Goal: Information Seeking & Learning: Learn about a topic

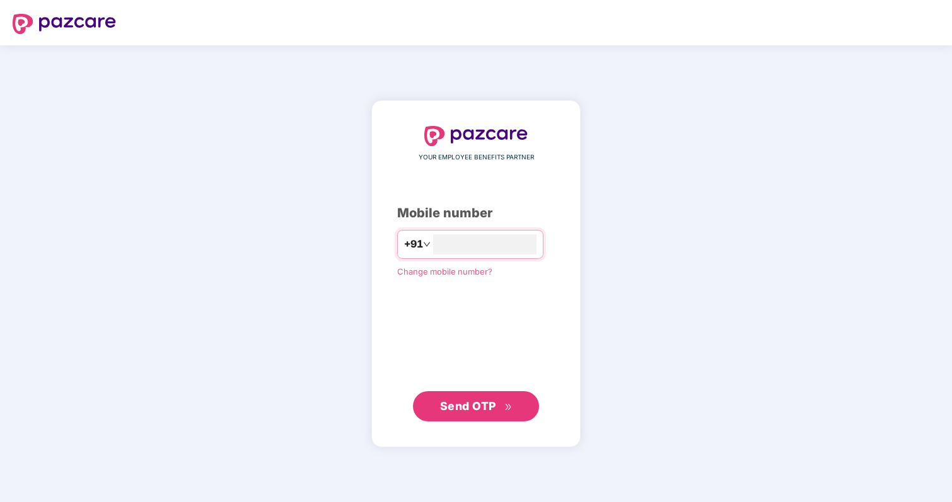
type input "**********"
click at [471, 403] on span "Send OTP" at bounding box center [468, 405] width 56 height 13
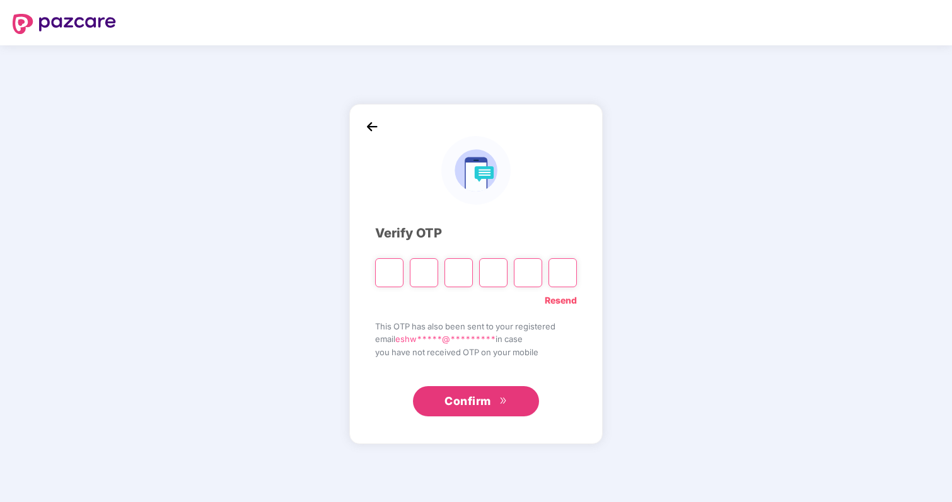
type input "*"
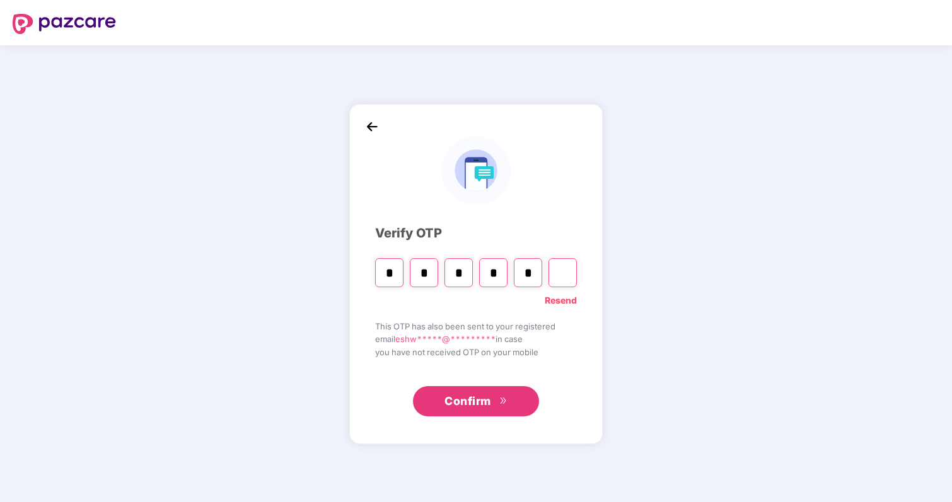
type input "*"
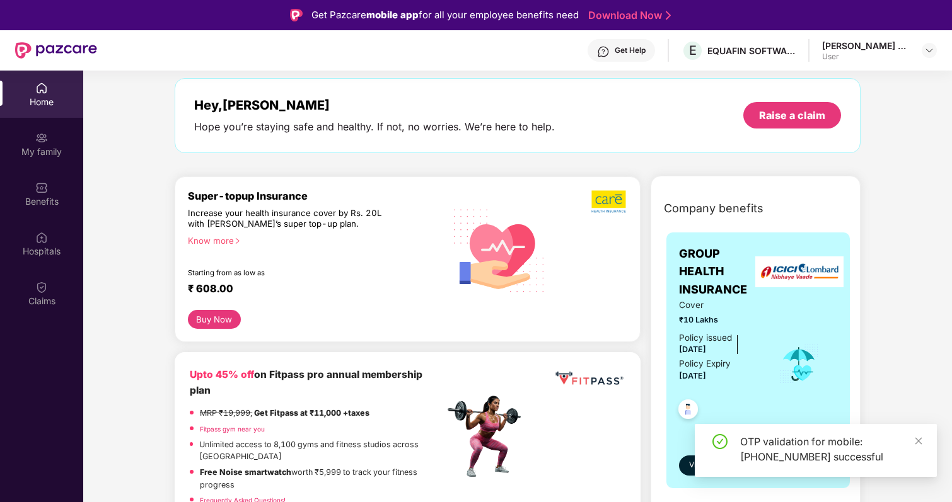
scroll to position [148, 0]
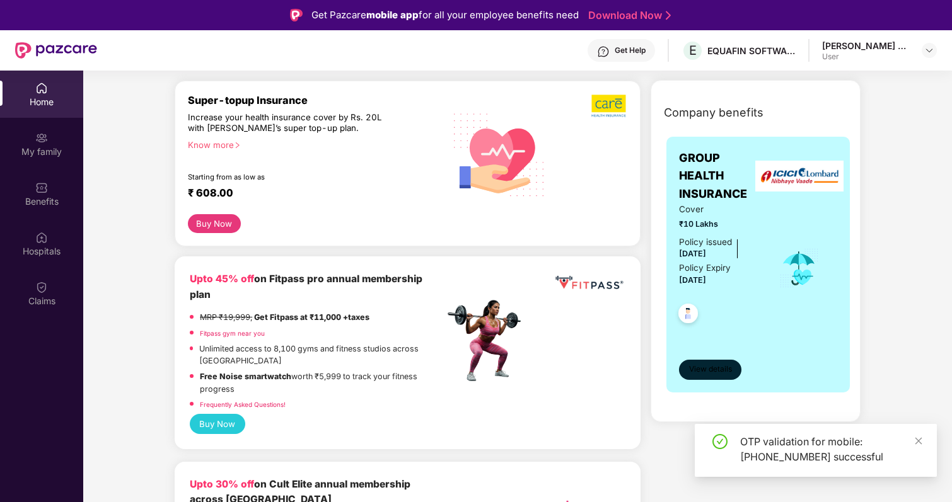
click at [703, 361] on button "View details" at bounding box center [710, 370] width 62 height 20
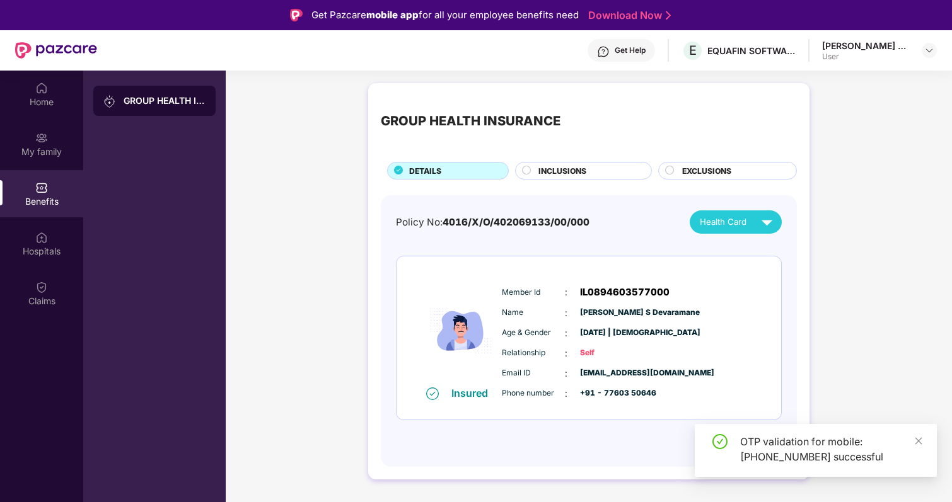
click at [568, 170] on span "INCLUSIONS" at bounding box center [562, 171] width 48 height 12
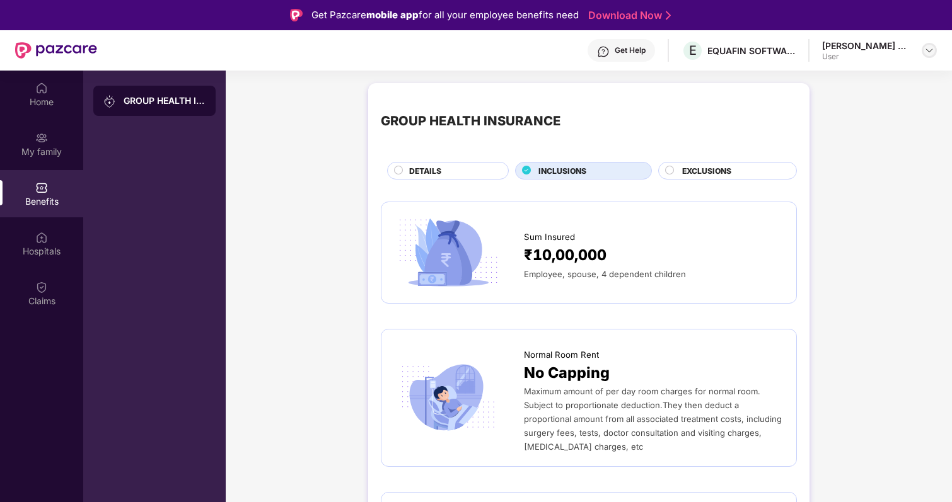
click at [927, 50] on img at bounding box center [929, 50] width 10 height 10
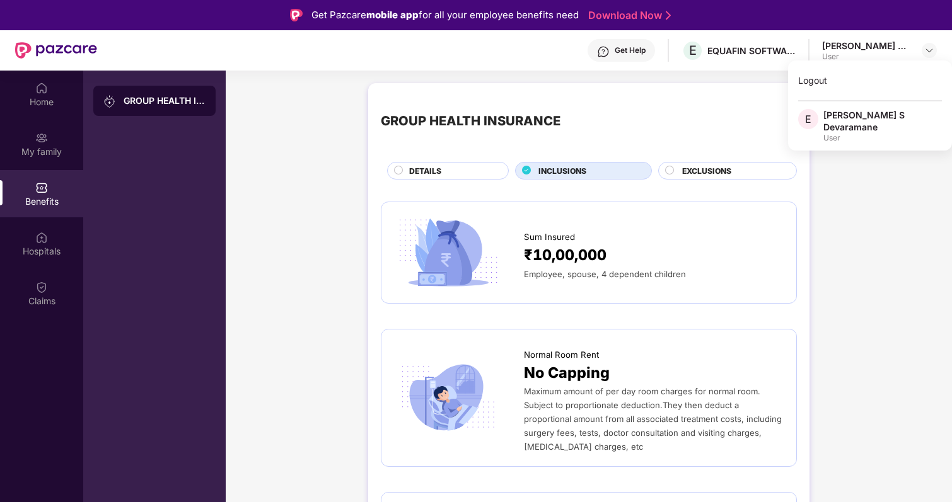
click at [628, 50] on div "Get Help" at bounding box center [630, 50] width 31 height 10
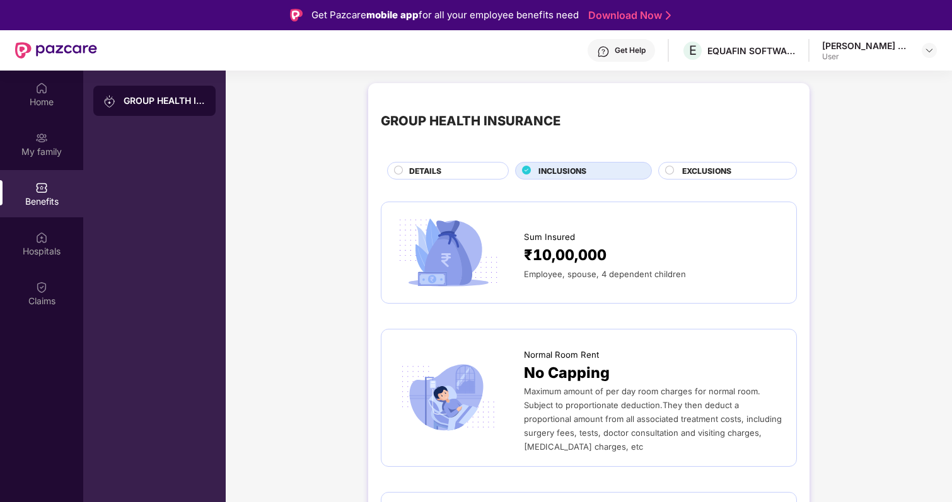
click at [787, 139] on div "GROUP HEALTH INSURANCE" at bounding box center [589, 121] width 416 height 51
click at [719, 164] on div "EXCLUSIONS" at bounding box center [727, 171] width 139 height 18
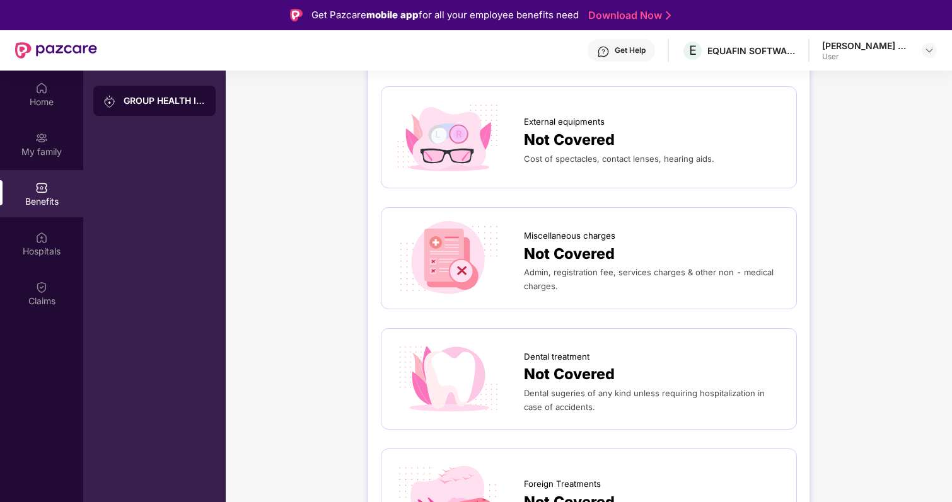
scroll to position [169, 0]
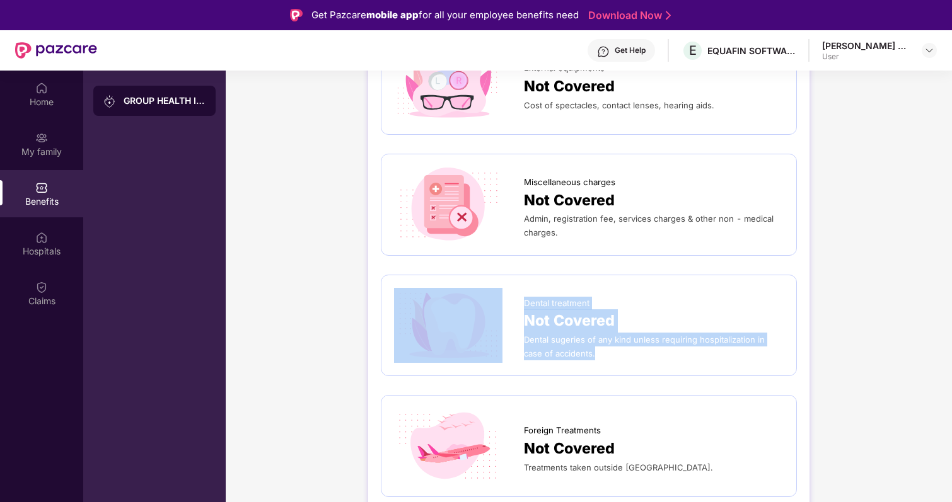
drag, startPoint x: 575, startPoint y: 356, endPoint x: 481, endPoint y: 317, distance: 102.1
click at [481, 317] on div "Dental treatment Not Covered Dental sugeries of any kind unless requiring hospi…" at bounding box center [589, 326] width 390 height 76
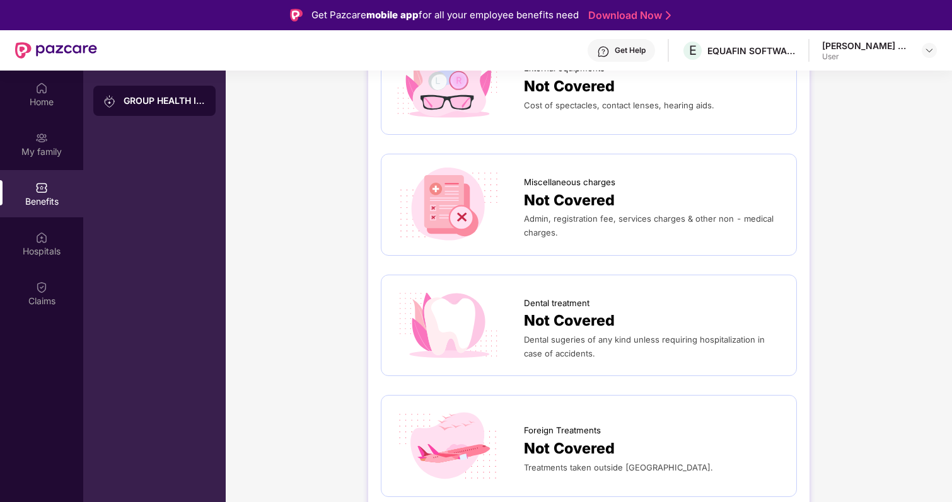
click at [585, 366] on div "Dental treatment Not Covered Dental sugeries of any kind unless requiring hospi…" at bounding box center [589, 326] width 416 height 102
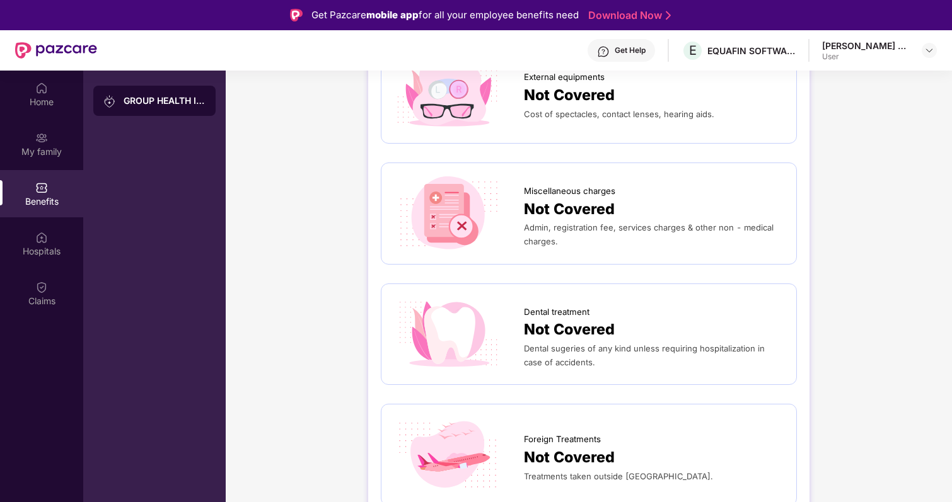
scroll to position [0, 0]
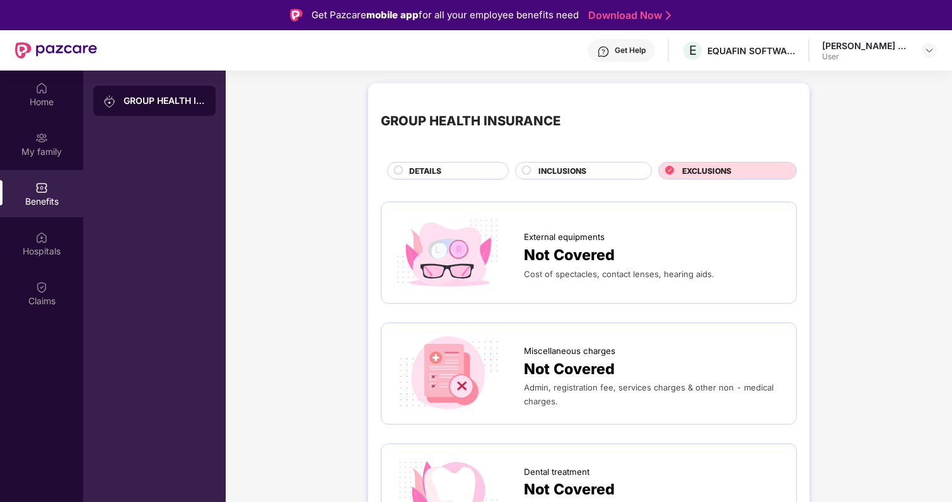
click at [844, 57] on div "User" at bounding box center [866, 57] width 88 height 10
click at [924, 52] on img at bounding box center [929, 50] width 10 height 10
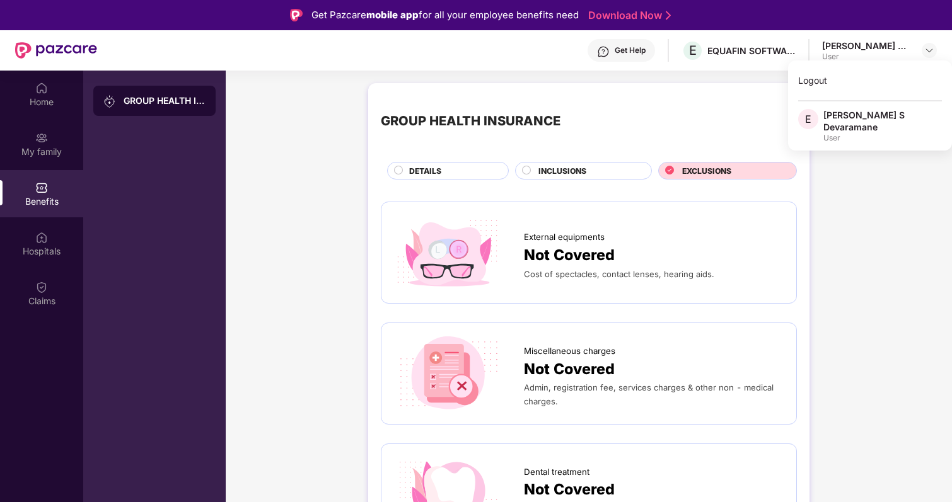
click at [641, 165] on div "INCLUSIONS" at bounding box center [588, 172] width 113 height 14
